Goal: Task Accomplishment & Management: Manage account settings

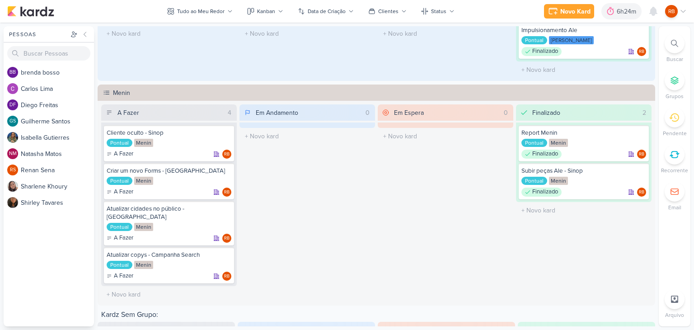
scroll to position [441, 0]
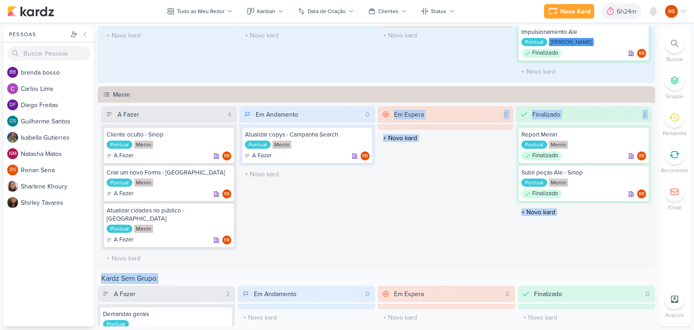
drag, startPoint x: 403, startPoint y: 251, endPoint x: 498, endPoint y: 262, distance: 95.5
click at [498, 262] on div "Tudo ao Meu Redor visão Caixa de Entrada A caixa de entrada mostra todos os kar…" at bounding box center [377, 176] width 558 height 300
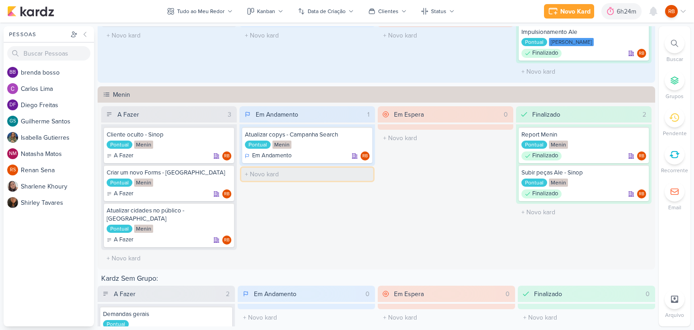
click at [358, 175] on input "text" at bounding box center [307, 174] width 132 height 13
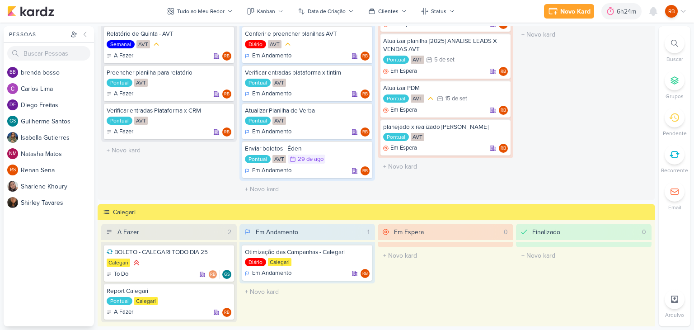
scroll to position [0, 0]
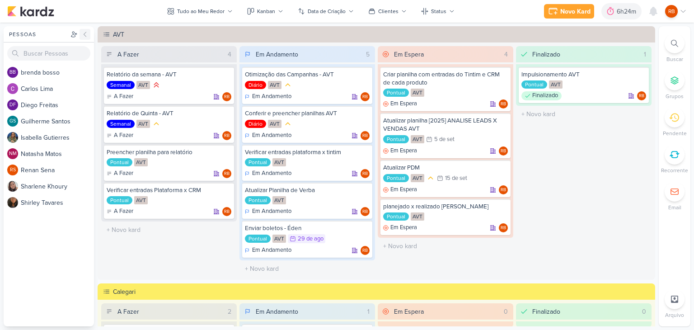
click at [87, 33] on icon at bounding box center [84, 34] width 7 height 7
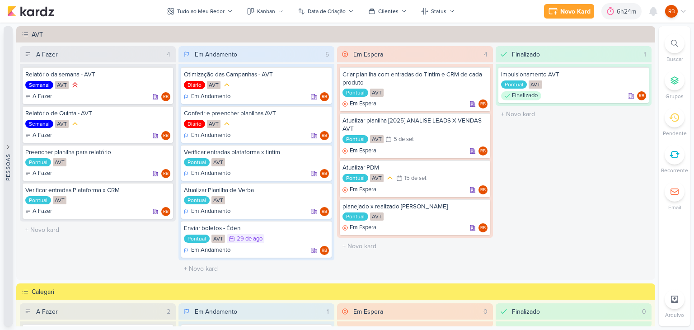
click at [9, 107] on button "Pessoas" at bounding box center [8, 176] width 9 height 300
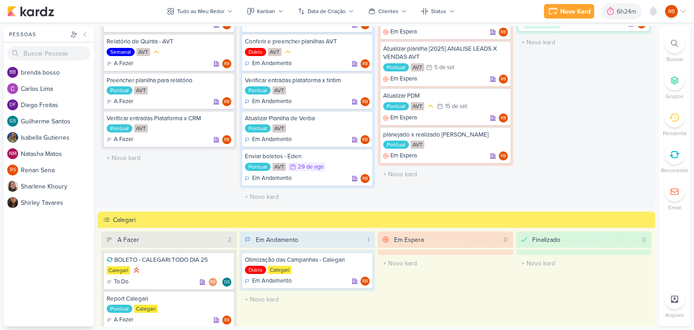
scroll to position [27, 0]
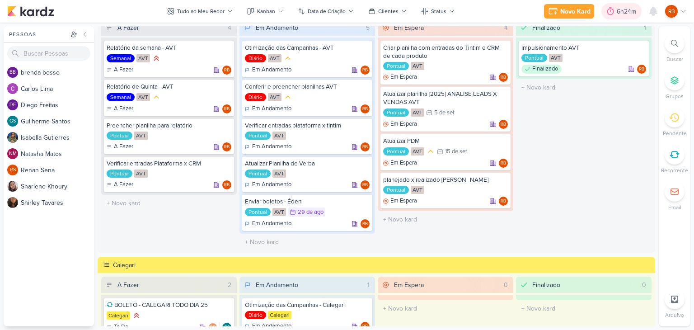
click at [617, 5] on div "6h24m" at bounding box center [621, 11] width 40 height 16
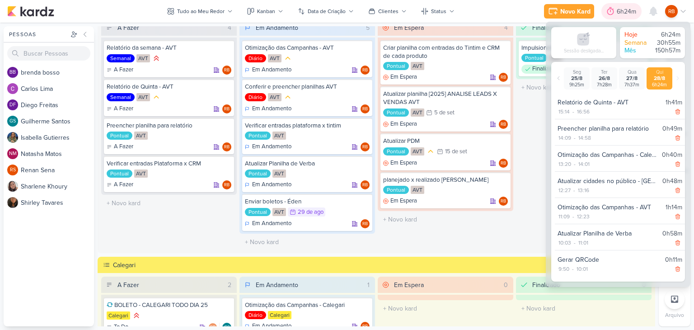
click at [614, 12] on icon at bounding box center [610, 11] width 9 height 9
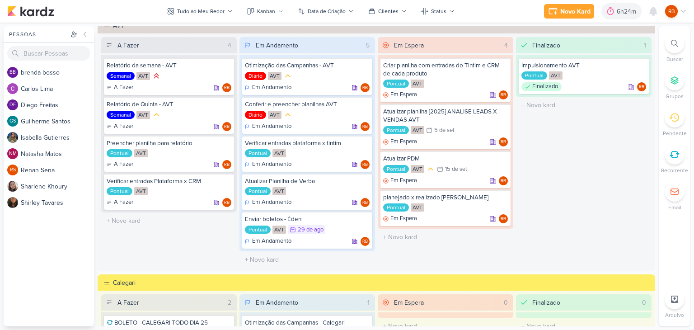
scroll to position [0, 0]
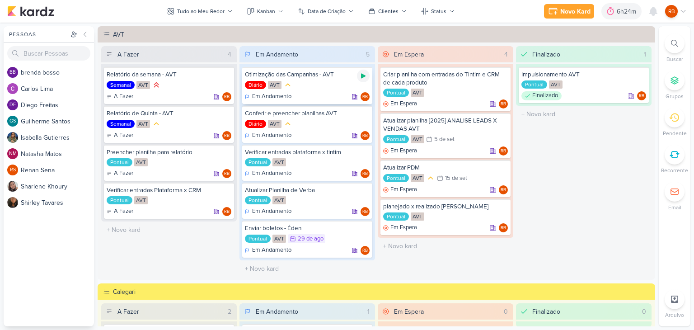
click at [363, 76] on icon at bounding box center [363, 76] width 5 height 5
click at [612, 7] on div "6h24m" at bounding box center [615, 11] width 22 height 9
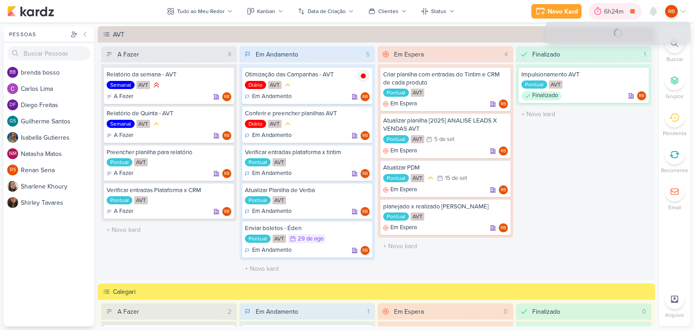
click at [612, 7] on div "6h24m" at bounding box center [615, 11] width 22 height 9
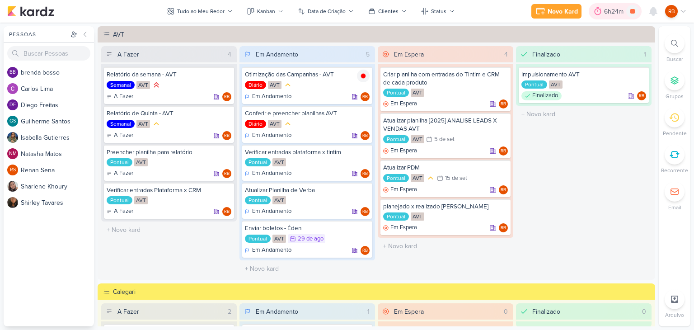
click at [612, 7] on div "6h24m" at bounding box center [615, 11] width 22 height 9
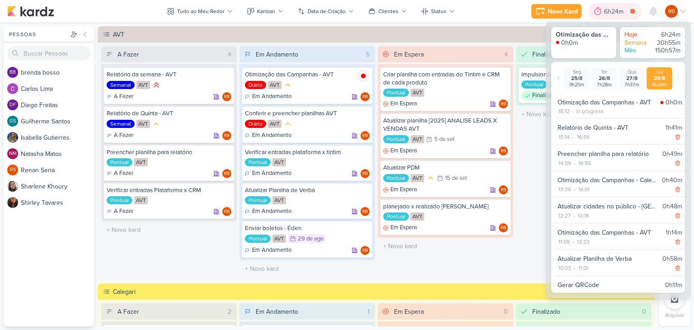
click at [612, 7] on div "6h24m" at bounding box center [615, 11] width 22 height 9
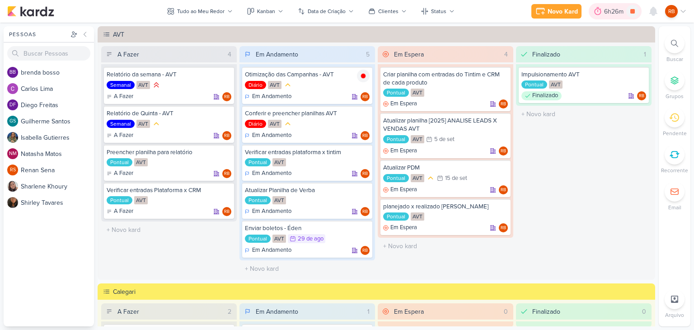
click at [615, 11] on div "6h26m" at bounding box center [615, 11] width 22 height 9
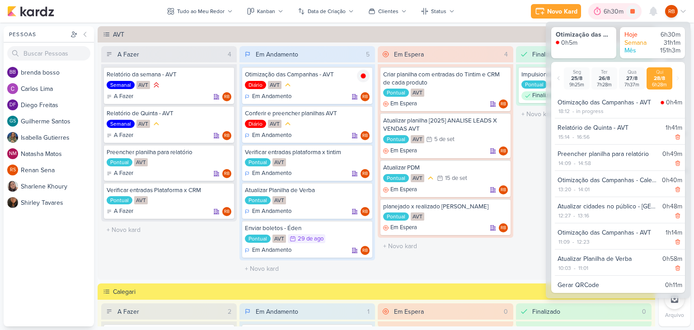
click at [603, 12] on div "6h30m" at bounding box center [614, 11] width 23 height 9
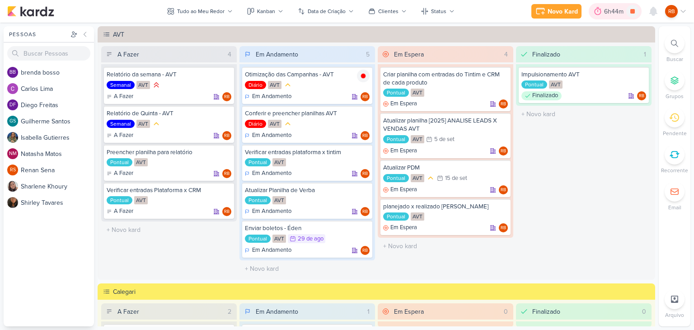
click at [612, 10] on div "6h44m" at bounding box center [615, 11] width 22 height 9
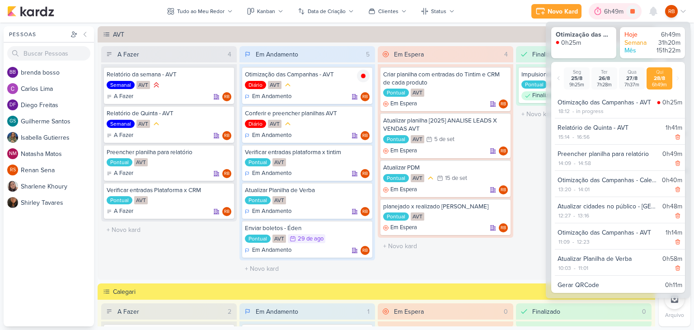
click at [612, 10] on div "6h49m" at bounding box center [615, 11] width 22 height 9
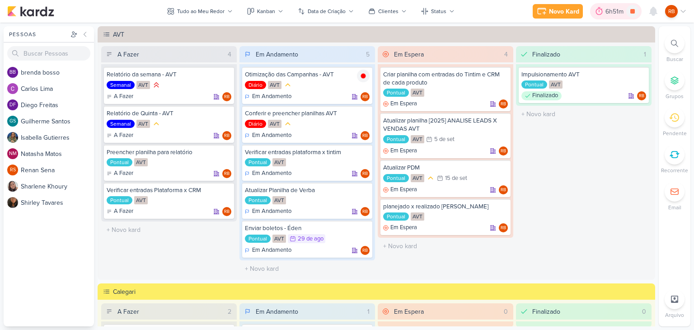
click at [616, 8] on div "6h51m" at bounding box center [615, 11] width 21 height 9
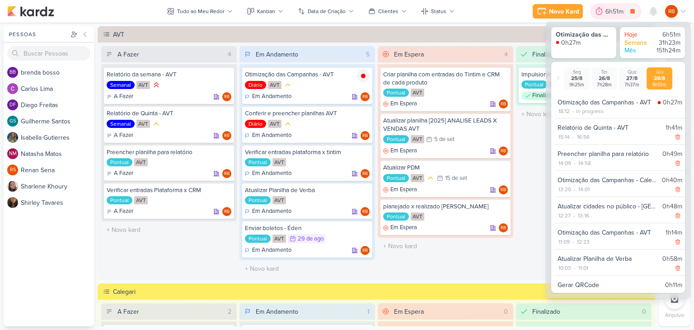
click at [616, 8] on div "6h51m" at bounding box center [615, 11] width 21 height 9
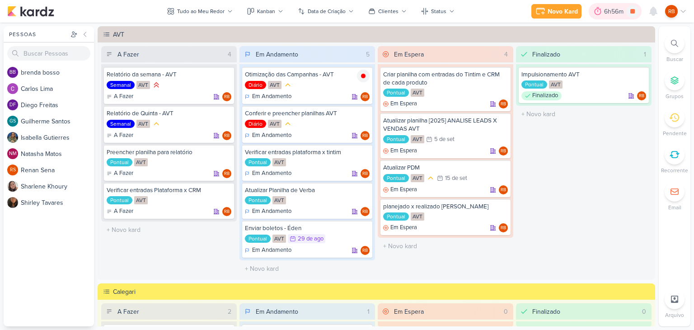
click at [604, 9] on div "6h56m" at bounding box center [615, 11] width 22 height 9
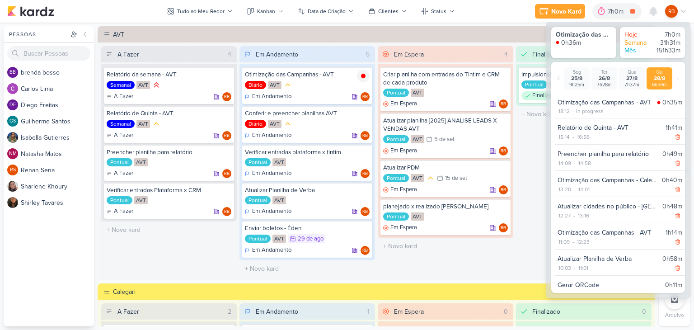
click at [533, 143] on div "Finalizado 1 Impulsionamento AVT Pontual AVT Finalizado RB" at bounding box center [584, 161] width 136 height 231
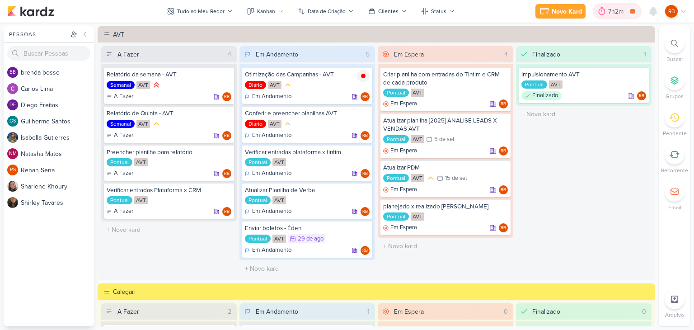
click at [612, 9] on div "7h2m" at bounding box center [617, 11] width 18 height 9
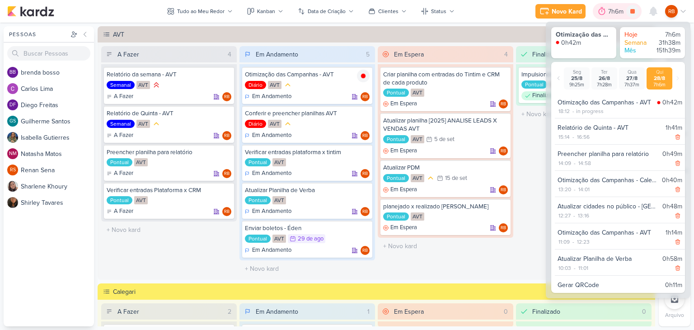
click at [612, 9] on div "7h6m" at bounding box center [617, 11] width 18 height 9
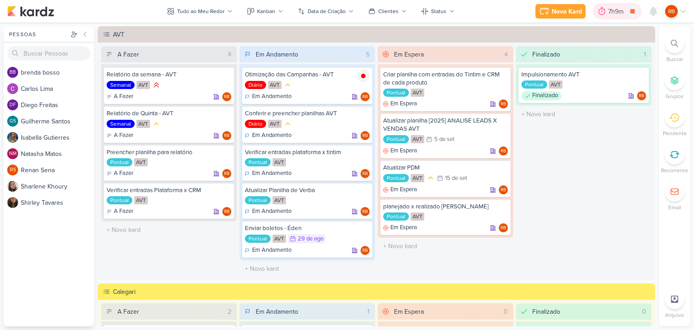
click at [614, 9] on div "7h9m" at bounding box center [617, 11] width 18 height 9
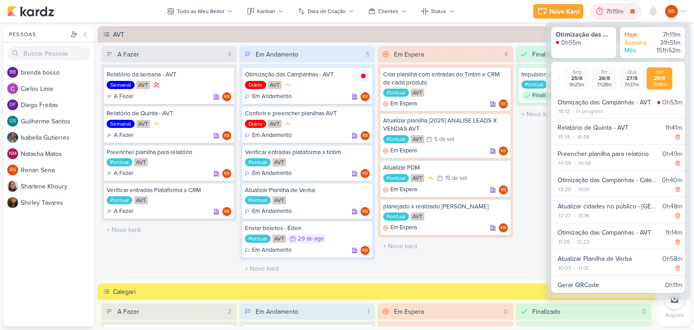
click at [605, 9] on div at bounding box center [599, 11] width 13 height 14
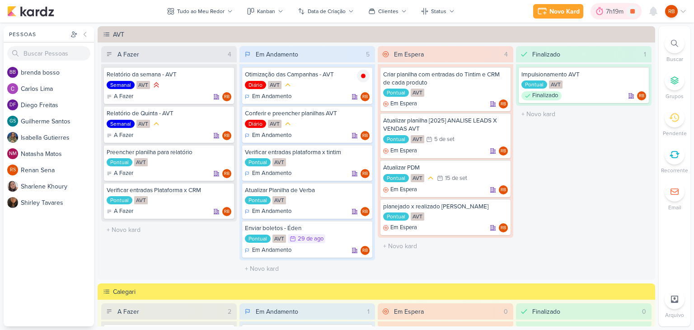
click at [612, 10] on div "7h19m" at bounding box center [616, 11] width 20 height 9
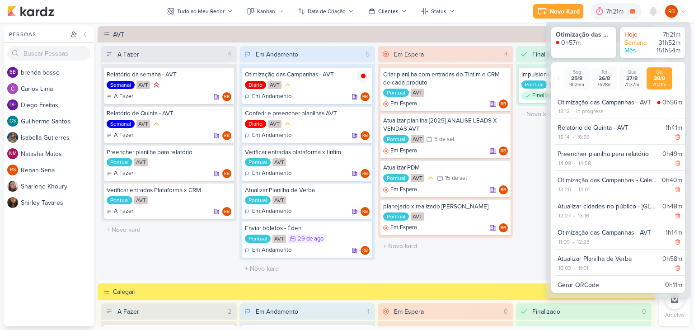
click at [510, 254] on div "Em Espera 4 Criar planilha com entradas do Tintim e CRM de cada produto Pontual…" at bounding box center [446, 161] width 136 height 231
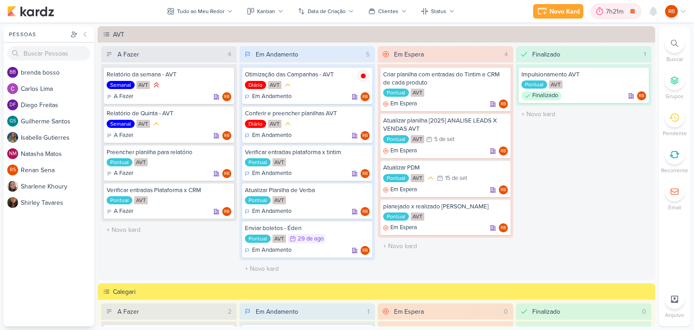
click at [612, 8] on div "7h21m" at bounding box center [616, 11] width 20 height 9
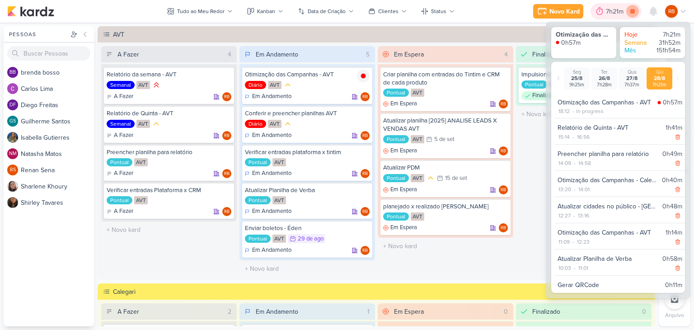
click at [635, 9] on icon at bounding box center [632, 11] width 13 height 13
